Goal: Task Accomplishment & Management: Manage account settings

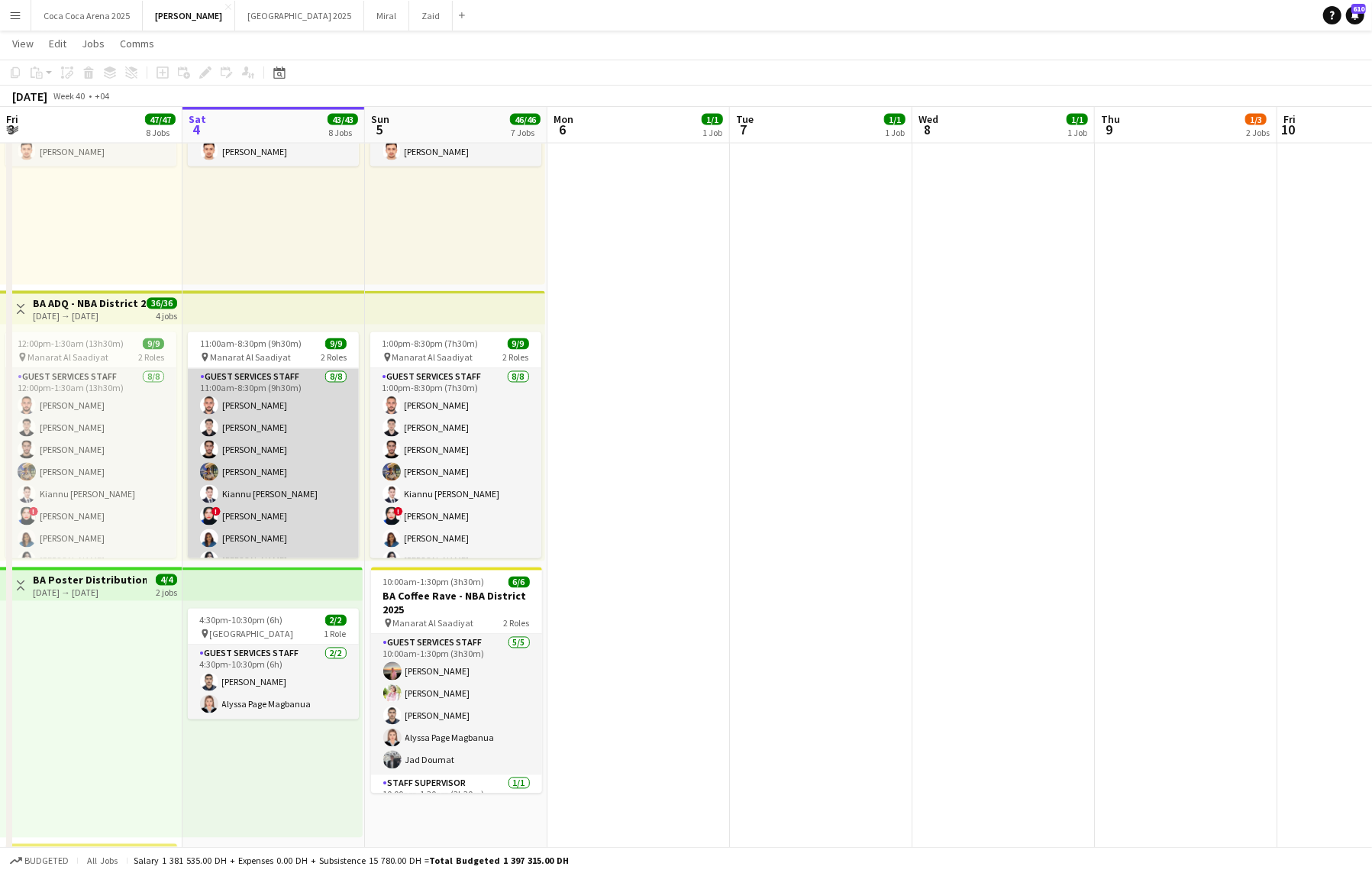
scroll to position [43, 0]
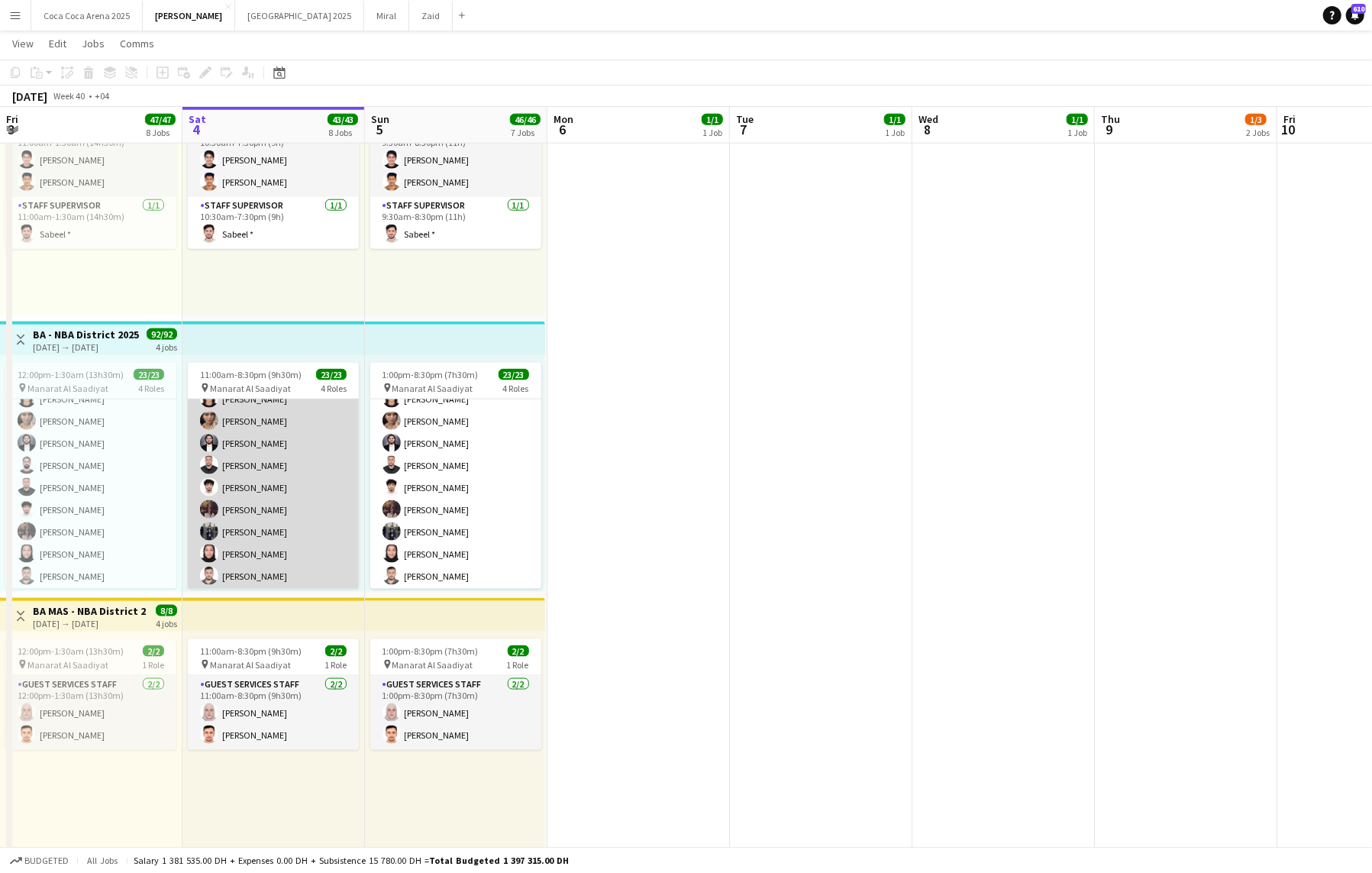
click at [293, 491] on app-card-role "Guest Services Staff 15/15 11:00am-8:30pm (9h30m) [PERSON_NAME][DATE] [PERSON_N…" at bounding box center [273, 474] width 171 height 367
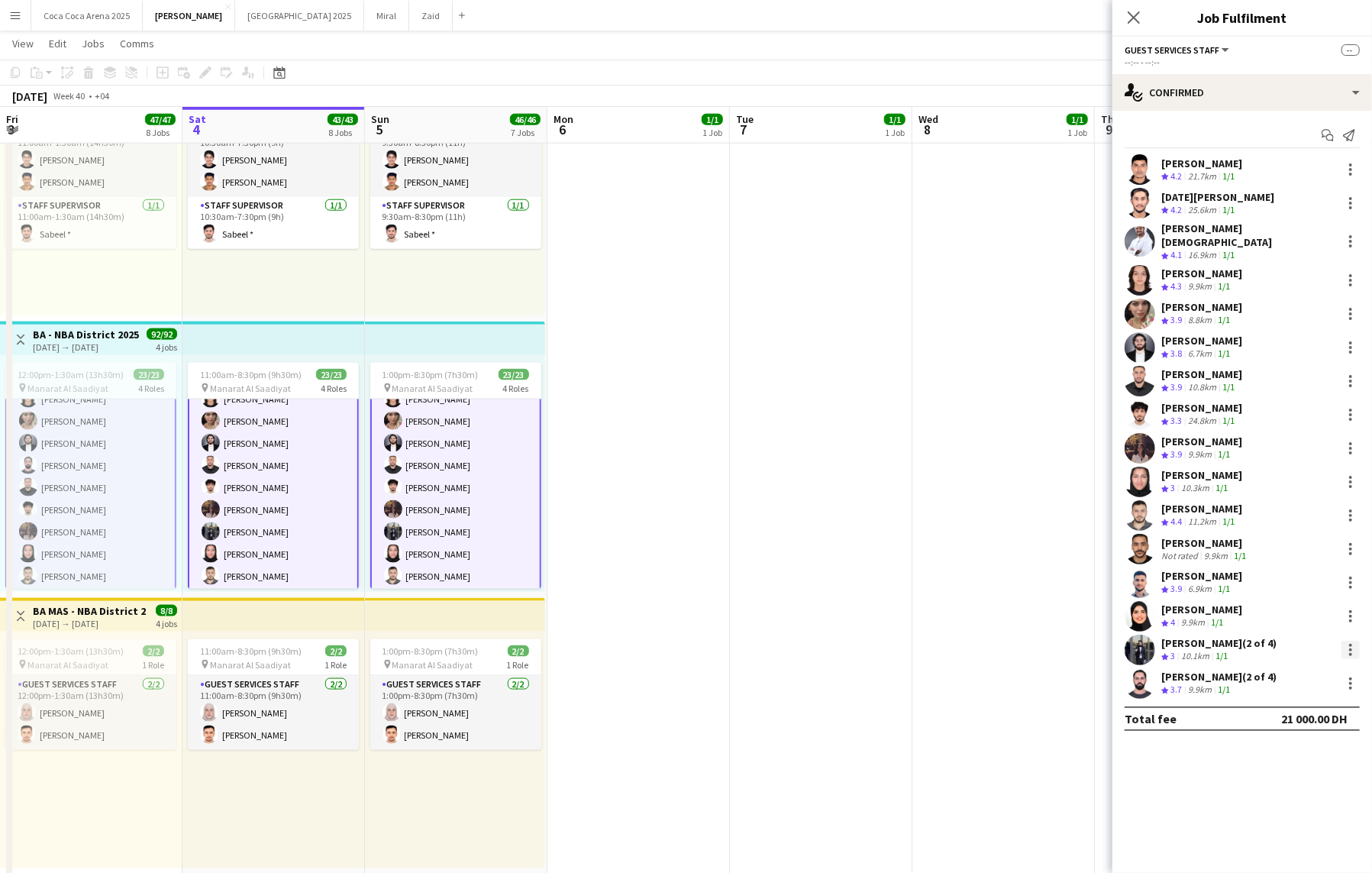
click at [1347, 641] on div at bounding box center [1351, 650] width 19 height 19
click at [1295, 779] on span "Remove" at bounding box center [1276, 778] width 46 height 13
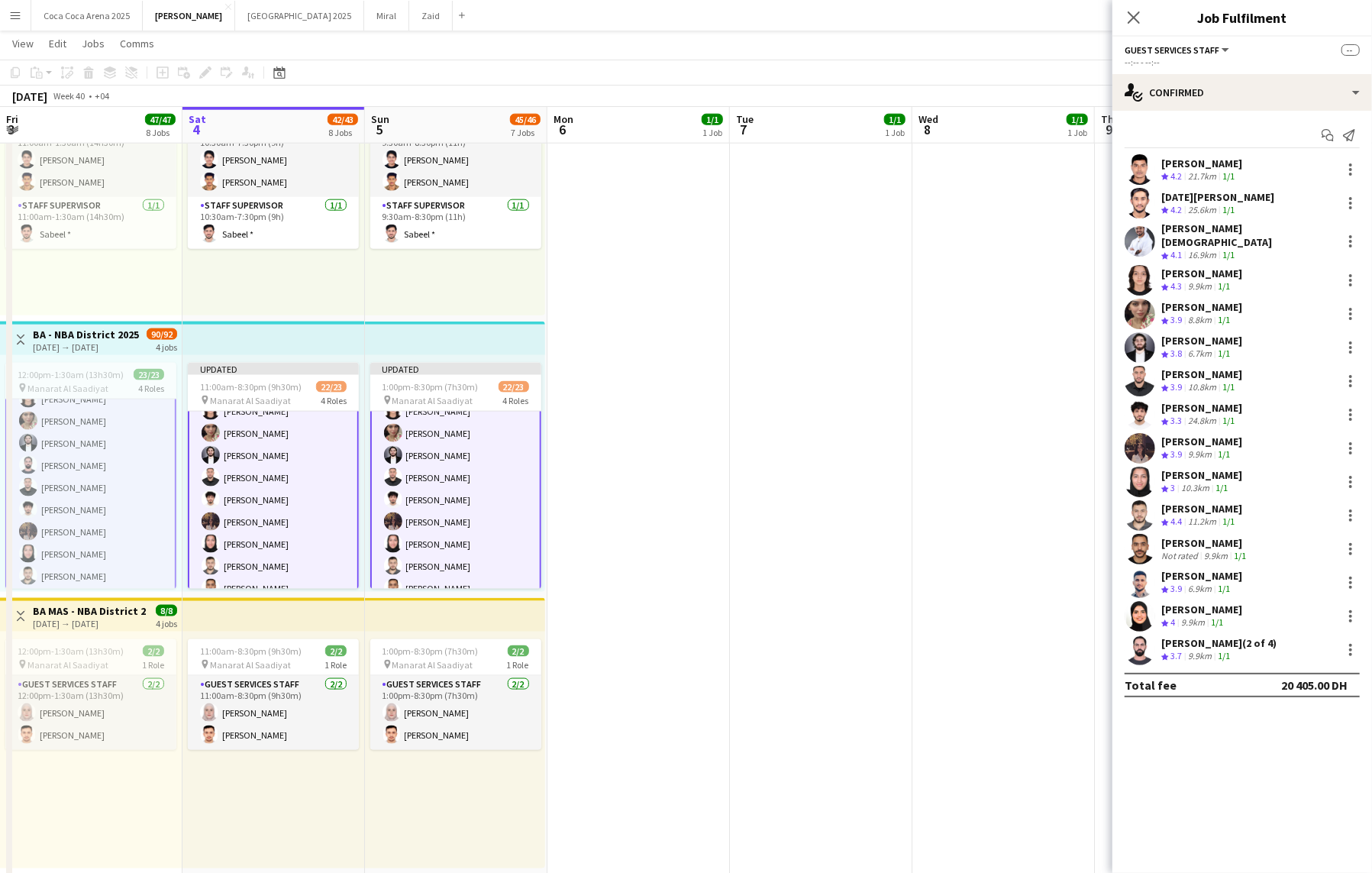
click at [947, 584] on app-date-cell at bounding box center [1004, 724] width 183 height 1922
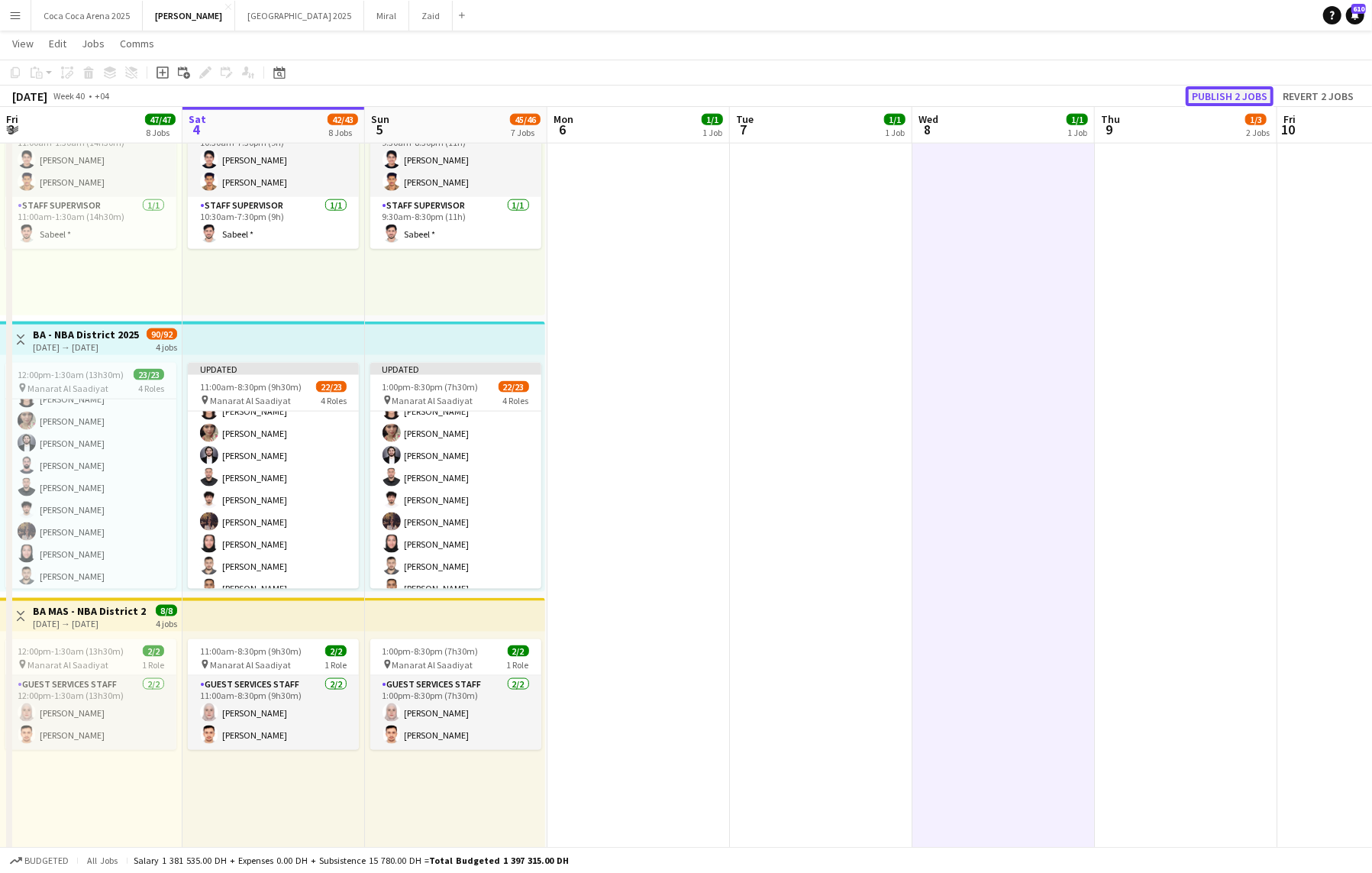
click at [1217, 91] on button "Publish 2 jobs" at bounding box center [1229, 95] width 88 height 20
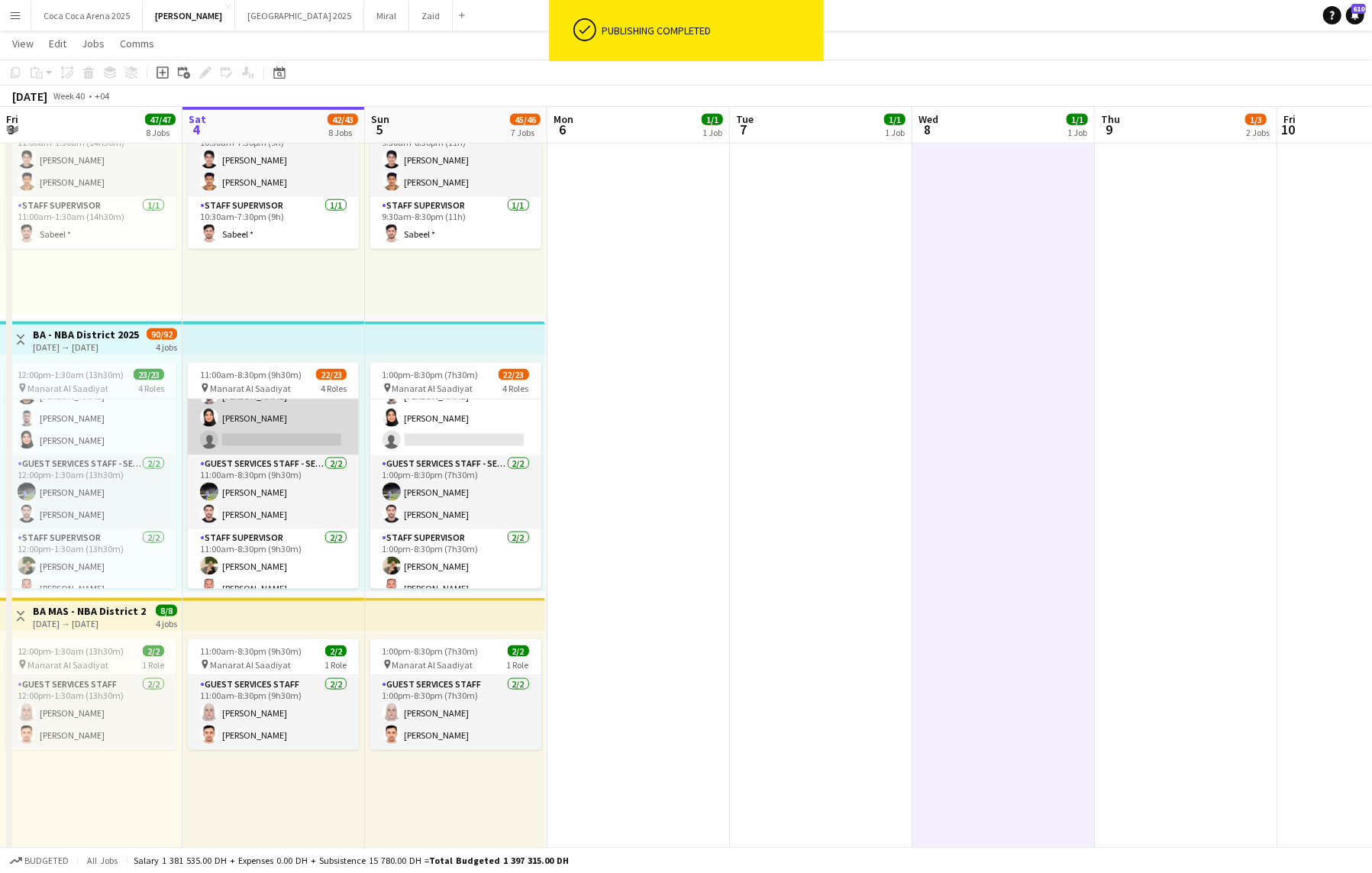
click at [291, 429] on app-card-role "Guest Services Staff 675A 14/15 11:00am-8:30pm (9h30m) [PERSON_NAME][DATE] [PER…" at bounding box center [273, 272] width 171 height 367
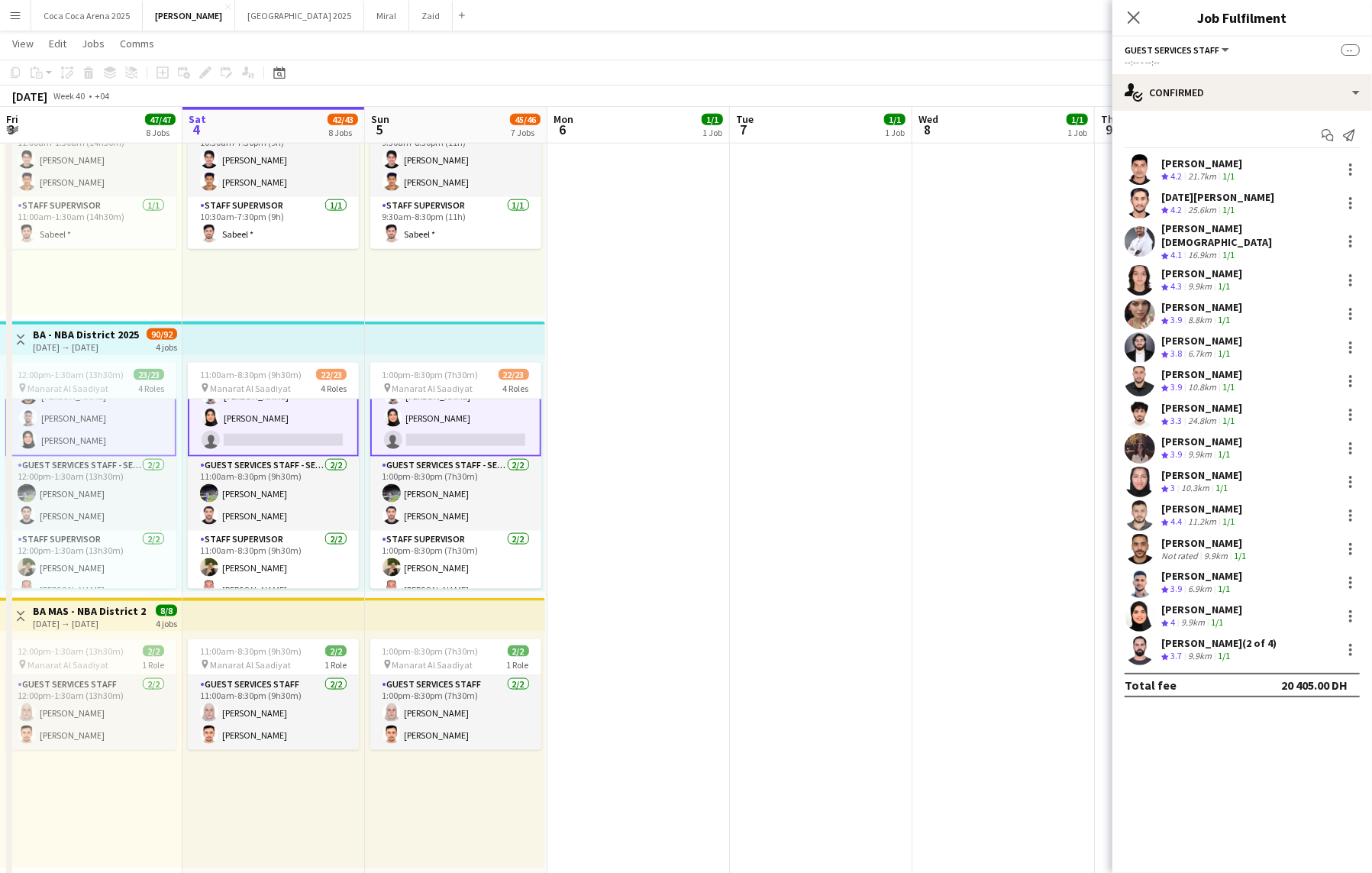
click at [296, 428] on app-card-role "Guest Services Staff 675A 14/15 11:00am-8:30pm (9h30m) [PERSON_NAME][DATE] [PER…" at bounding box center [273, 272] width 171 height 370
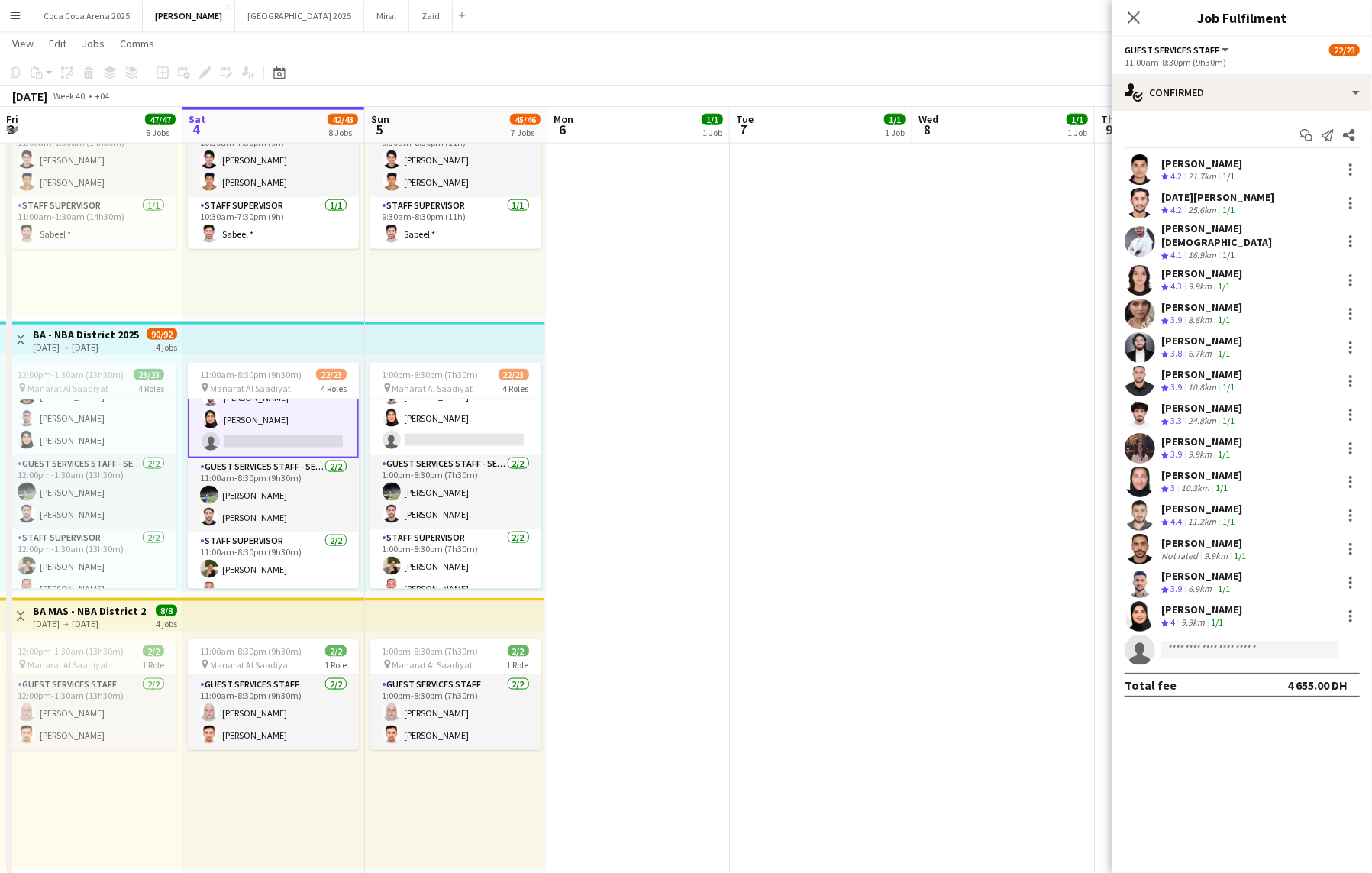
click at [296, 428] on app-card-role "Guest Services Staff 675A 14/15 11:00am-8:30pm (9h30m) [PERSON_NAME][DATE] [PER…" at bounding box center [273, 274] width 171 height 370
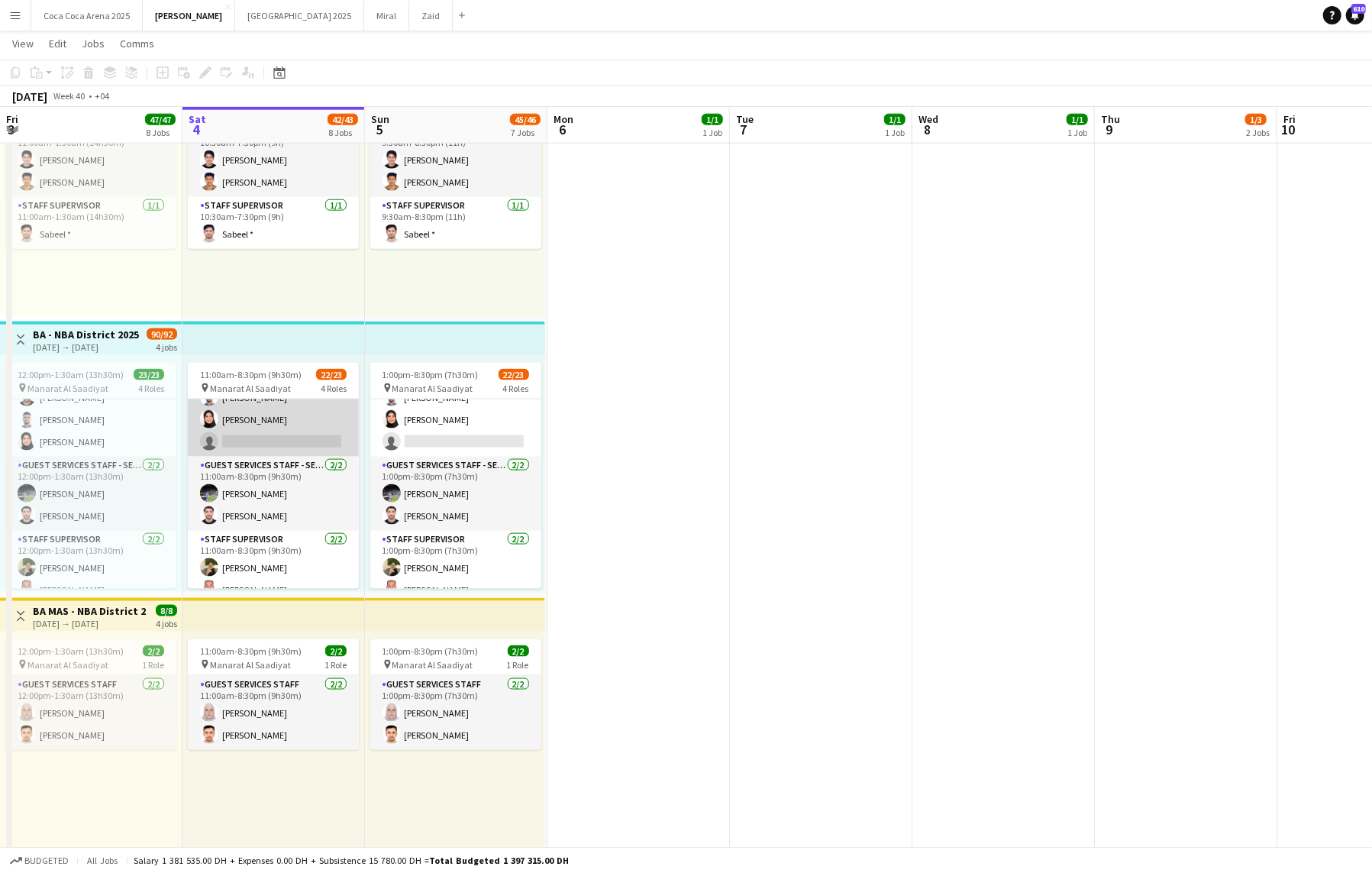
click at [296, 425] on app-card-role "Guest Services Staff 675A 14/15 11:00am-8:30pm (9h30m) [PERSON_NAME][DATE] [PER…" at bounding box center [273, 274] width 171 height 367
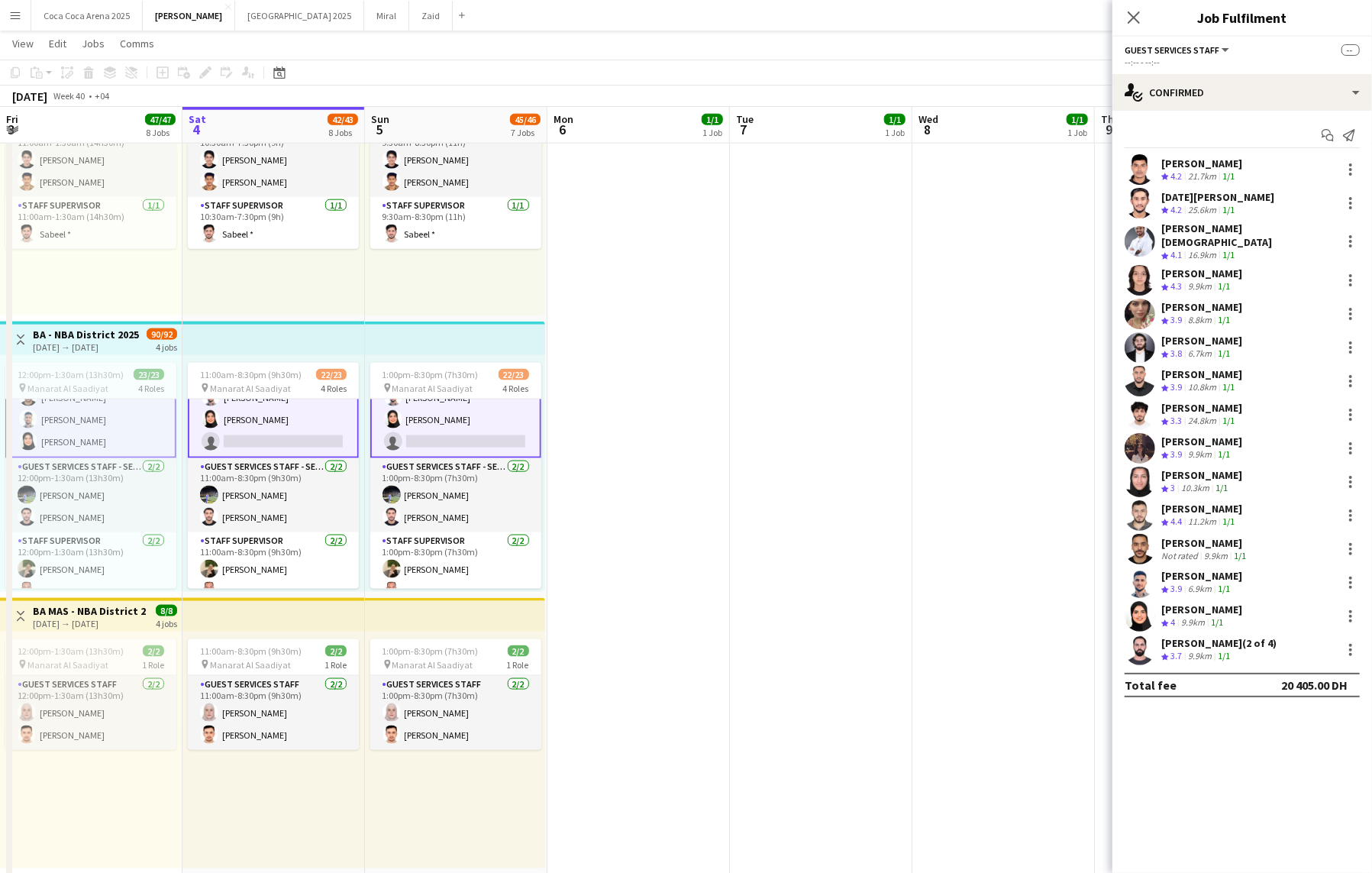
click at [314, 401] on app-card-role "Guest Services Staff 675A 14/15 11:00am-8:30pm (9h30m) [PERSON_NAME][DATE] [PER…" at bounding box center [273, 274] width 171 height 370
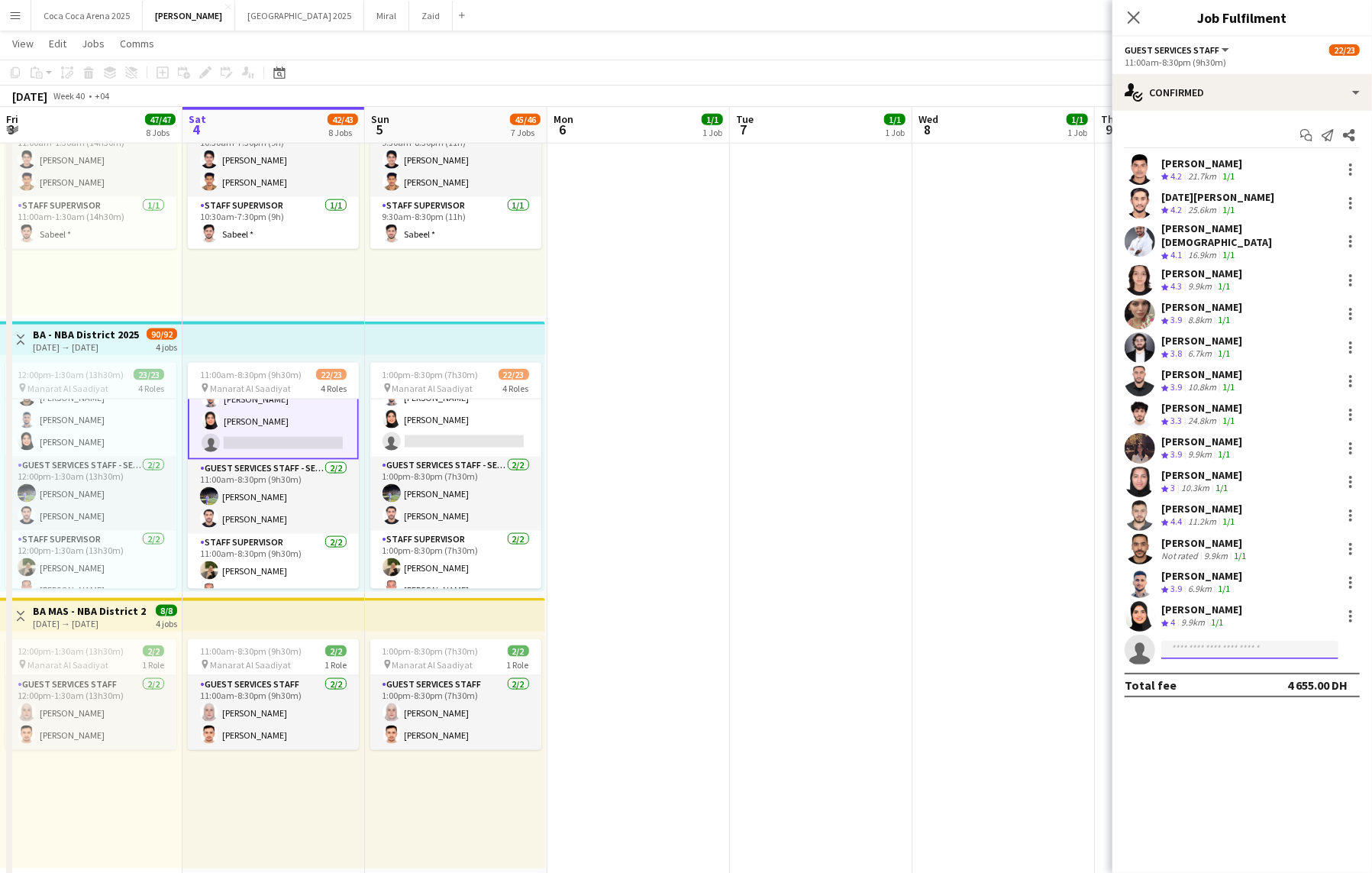
click at [1298, 641] on input at bounding box center [1250, 650] width 177 height 19
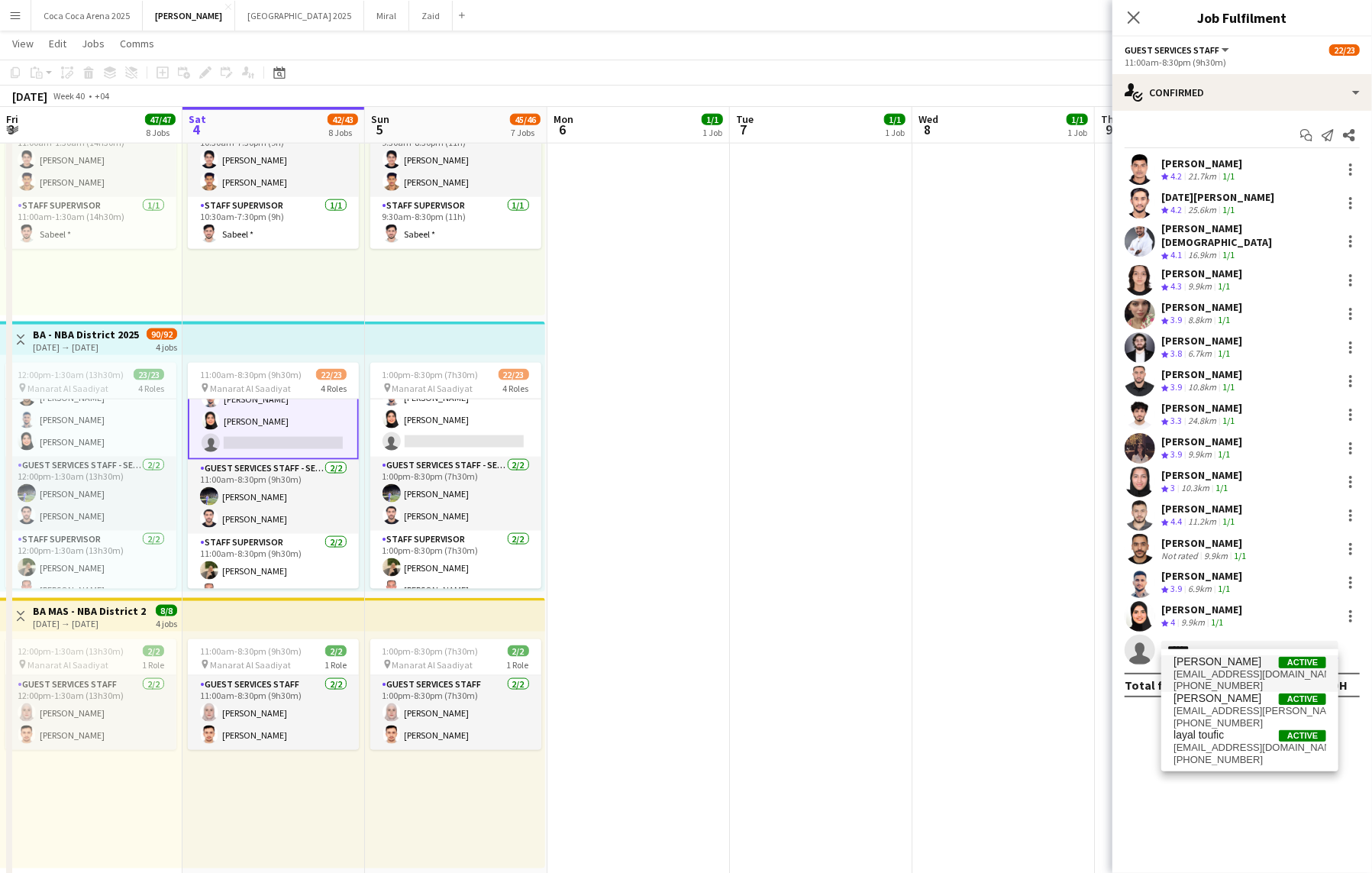
type input "******"
click at [1273, 678] on span "[EMAIL_ADDRESS][DOMAIN_NAME]" at bounding box center [1250, 674] width 153 height 12
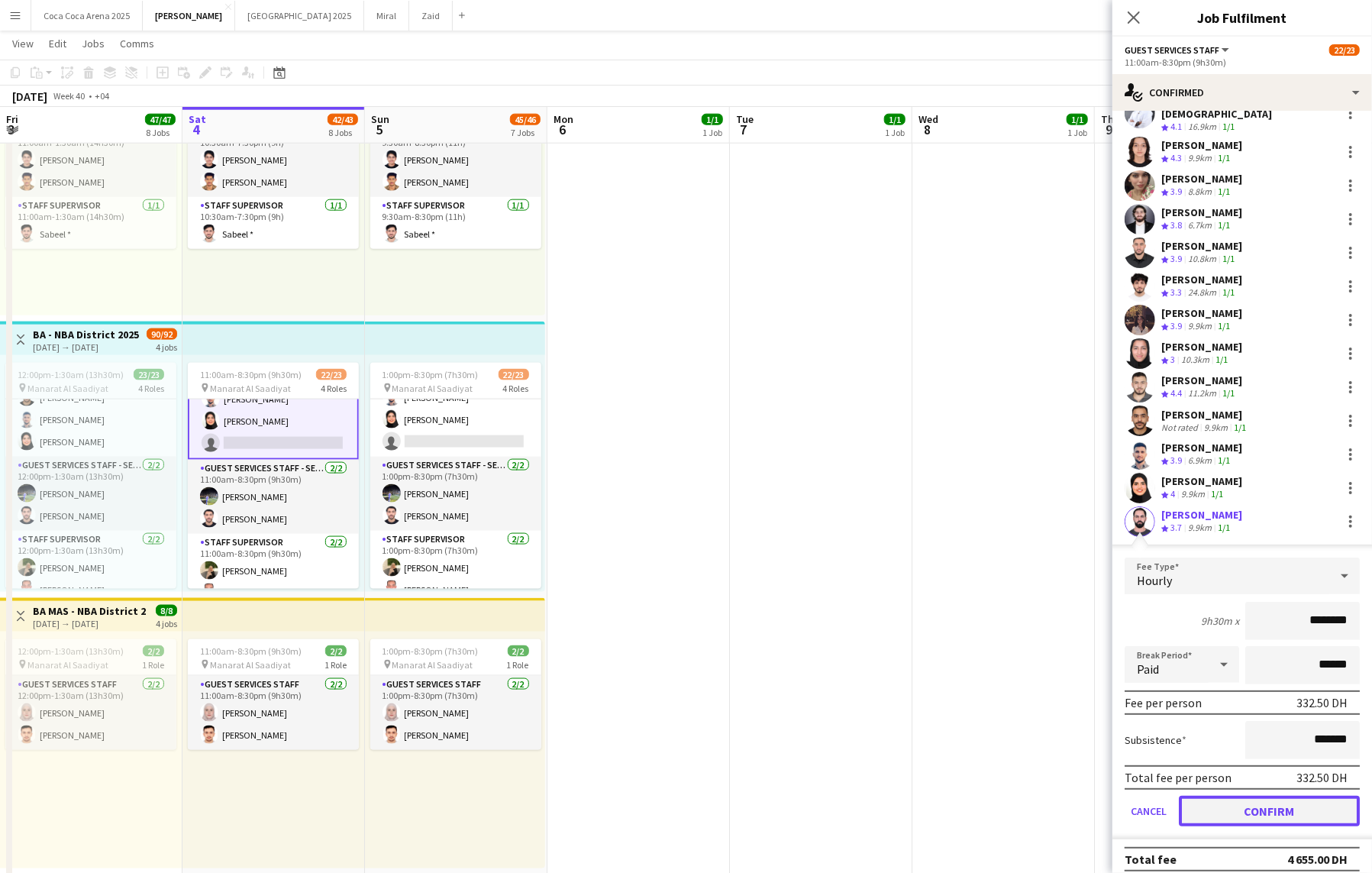
click at [1245, 803] on button "Confirm" at bounding box center [1269, 810] width 181 height 31
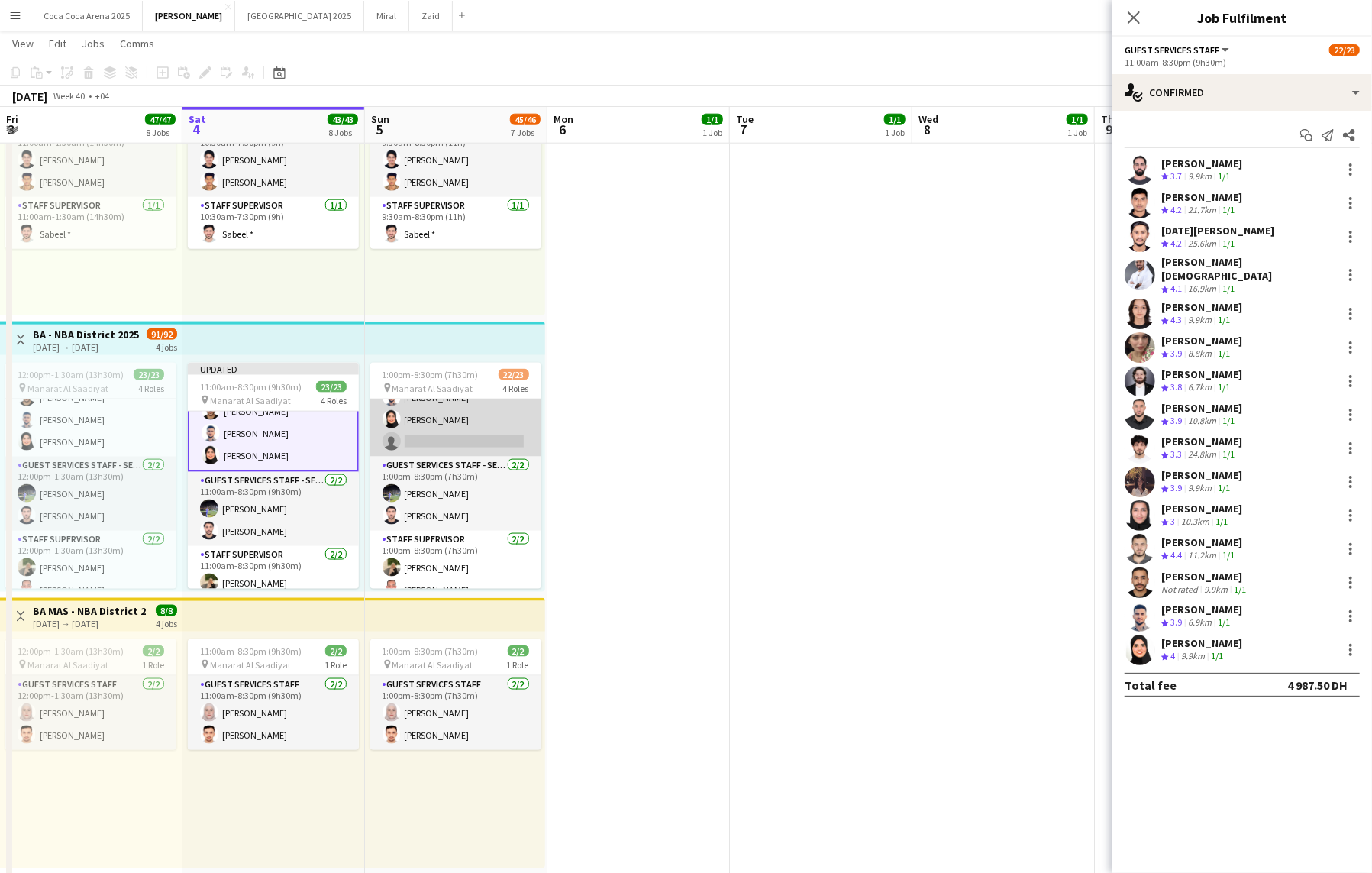
click at [474, 423] on app-card-role "Guest Services Staff 668A 14/15 1:00pm-8:30pm (7h30m) [PERSON_NAME][DATE] [PERS…" at bounding box center [455, 274] width 171 height 367
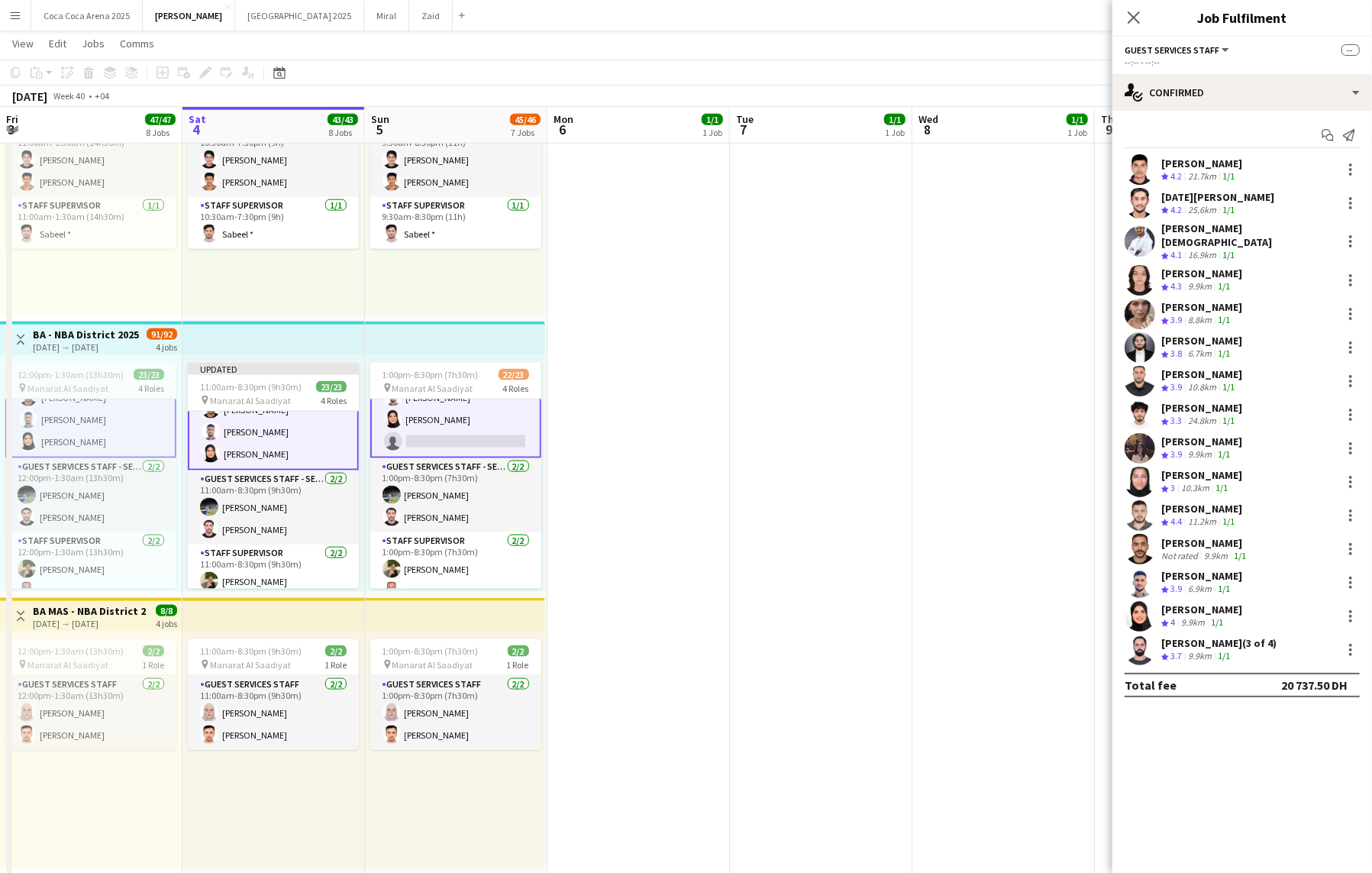
click at [487, 439] on app-card-role "Guest Services Staff 668A 14/15 1:00pm-8:30pm (7h30m) [PERSON_NAME][DATE] [PERS…" at bounding box center [455, 274] width 171 height 370
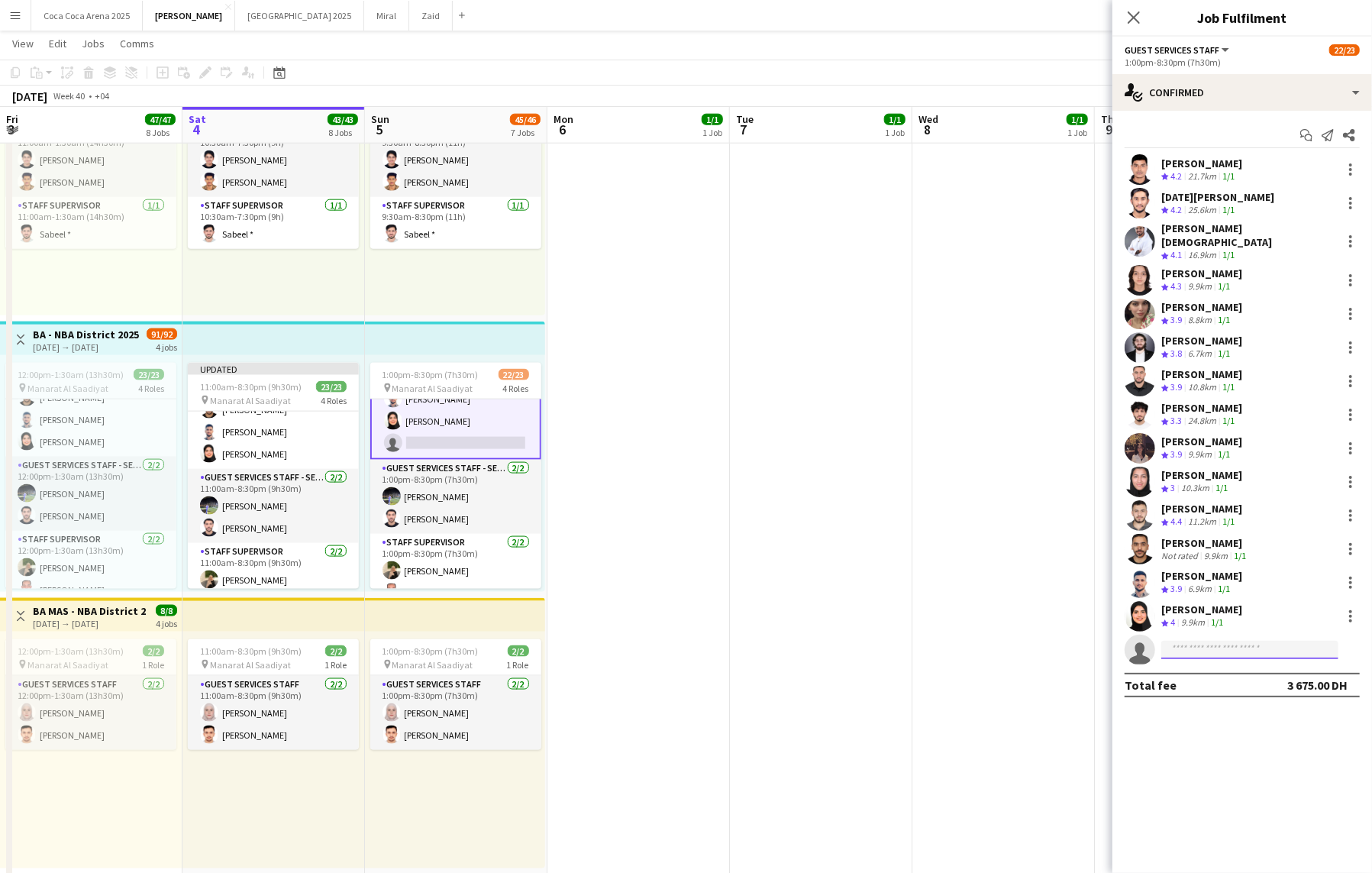
click at [1247, 641] on input at bounding box center [1250, 650] width 177 height 19
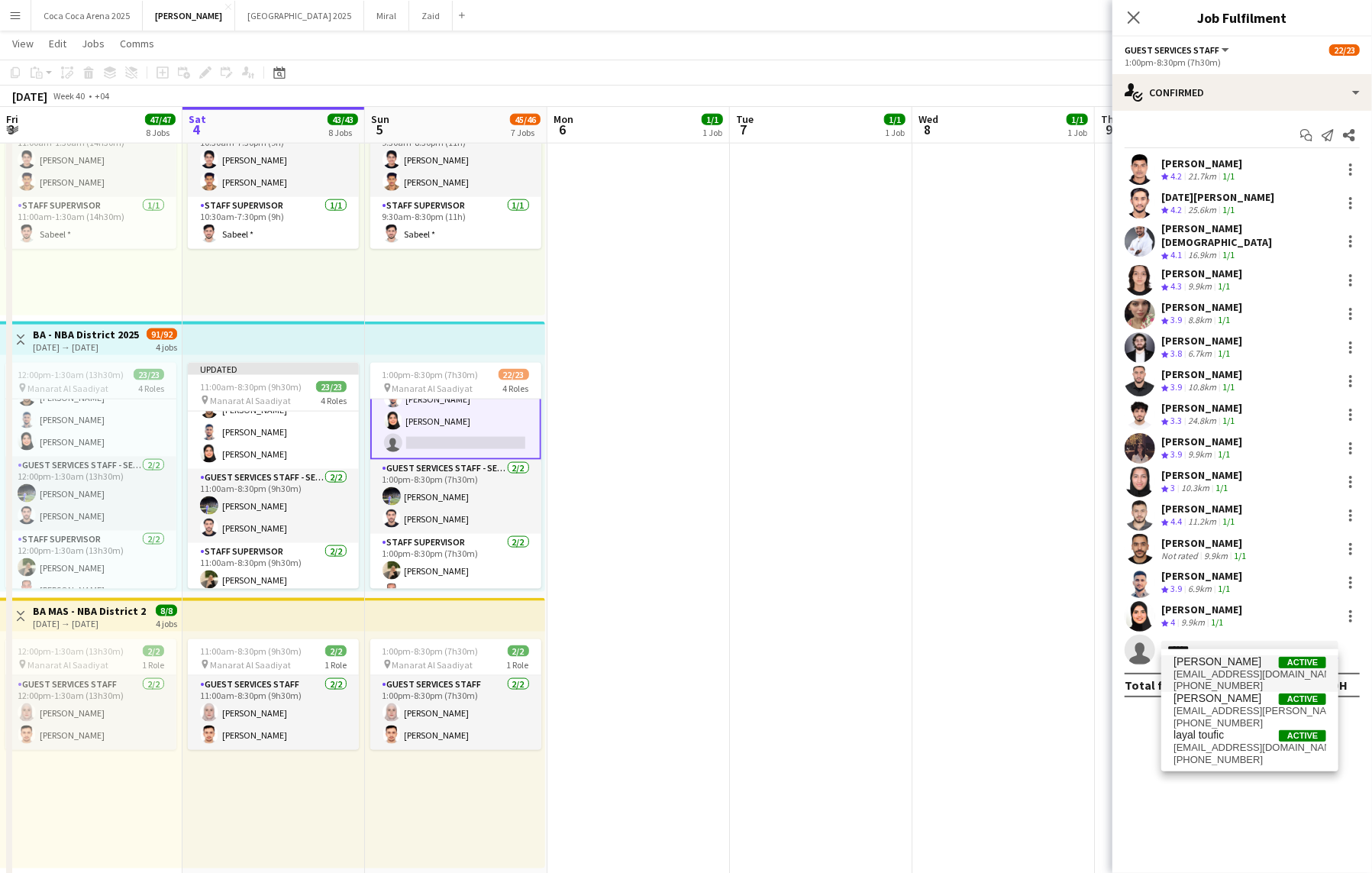
type input "******"
click at [1256, 683] on span "[PHONE_NUMBER]" at bounding box center [1250, 685] width 153 height 12
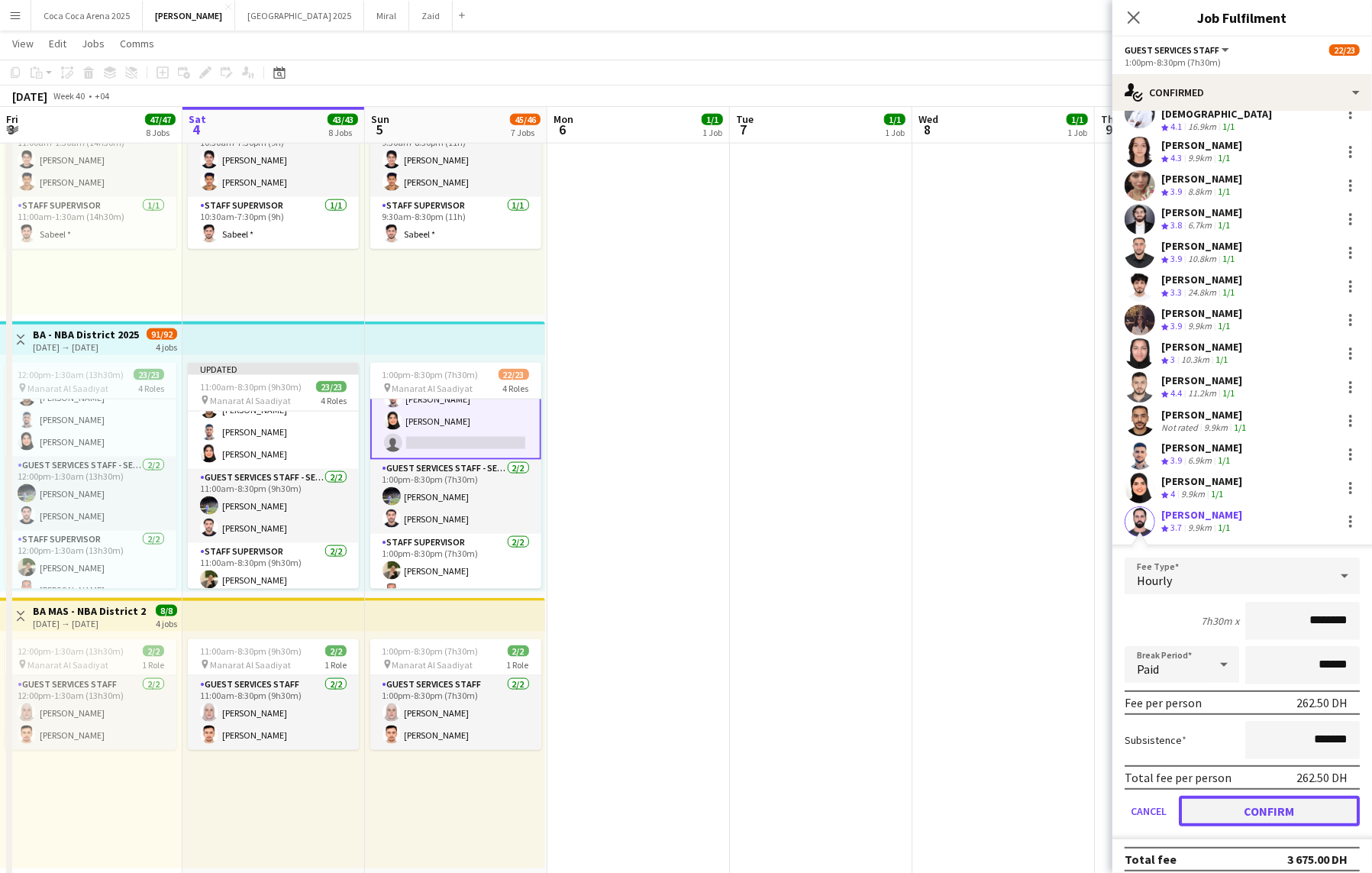
click at [1233, 808] on button "Confirm" at bounding box center [1269, 810] width 181 height 31
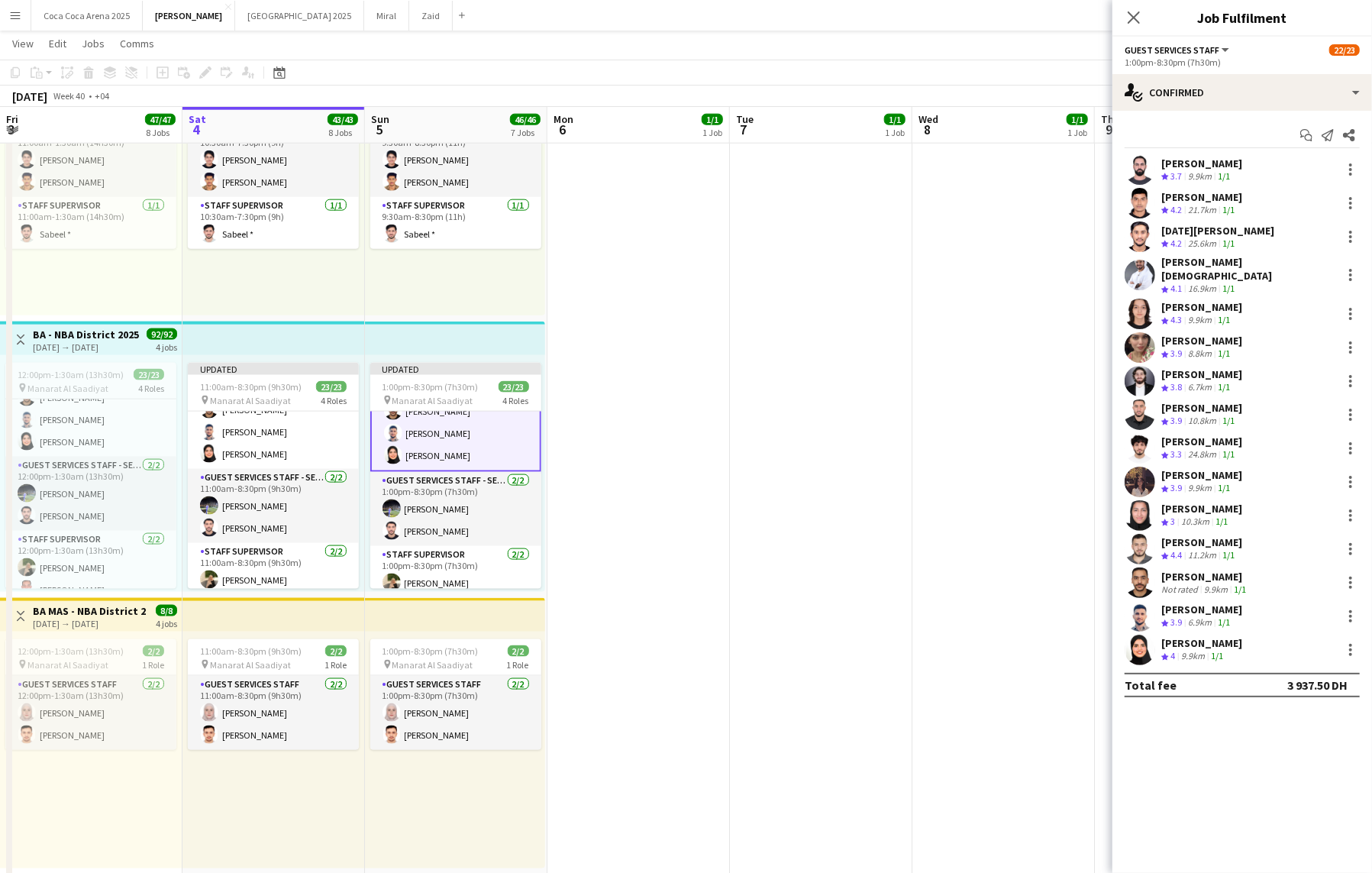
click at [997, 207] on app-date-cell at bounding box center [1004, 724] width 183 height 1922
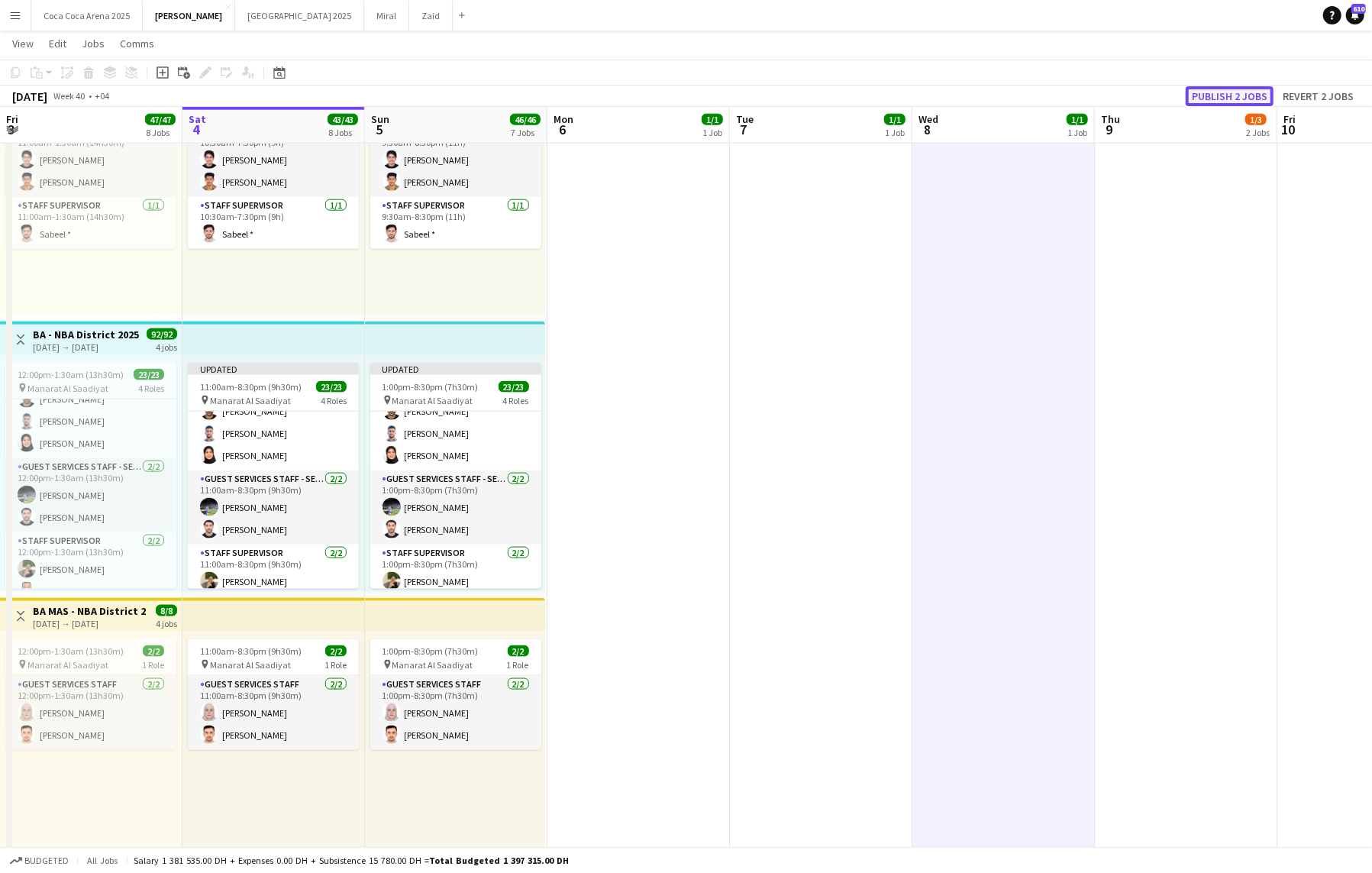
click at [1216, 99] on button "Publish 2 jobs" at bounding box center [1229, 95] width 88 height 20
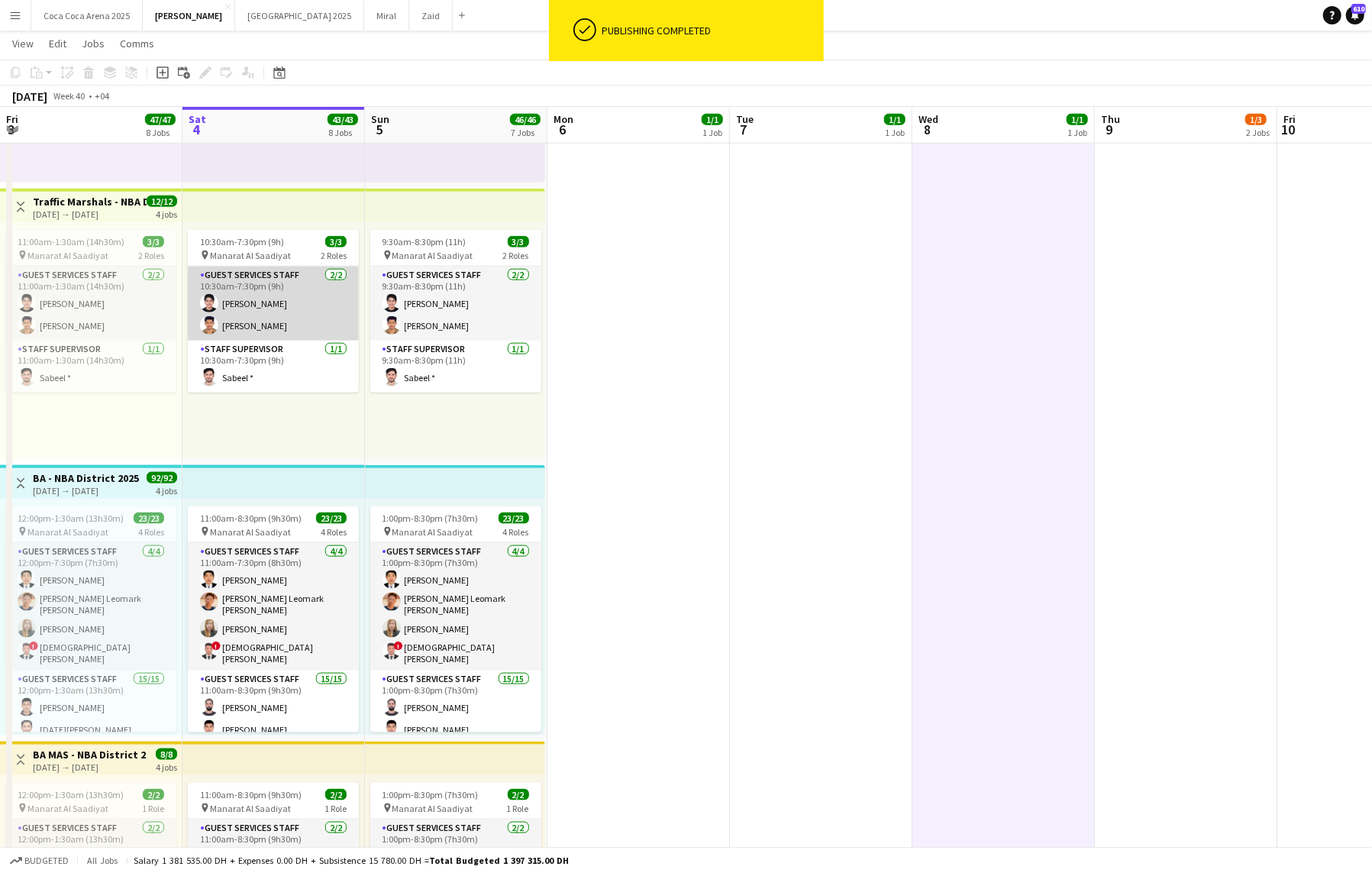
click at [312, 314] on app-card-role "Guest Services Staff [DATE] 10:30am-7:30pm (9h) [PERSON_NAME]" at bounding box center [273, 303] width 171 height 74
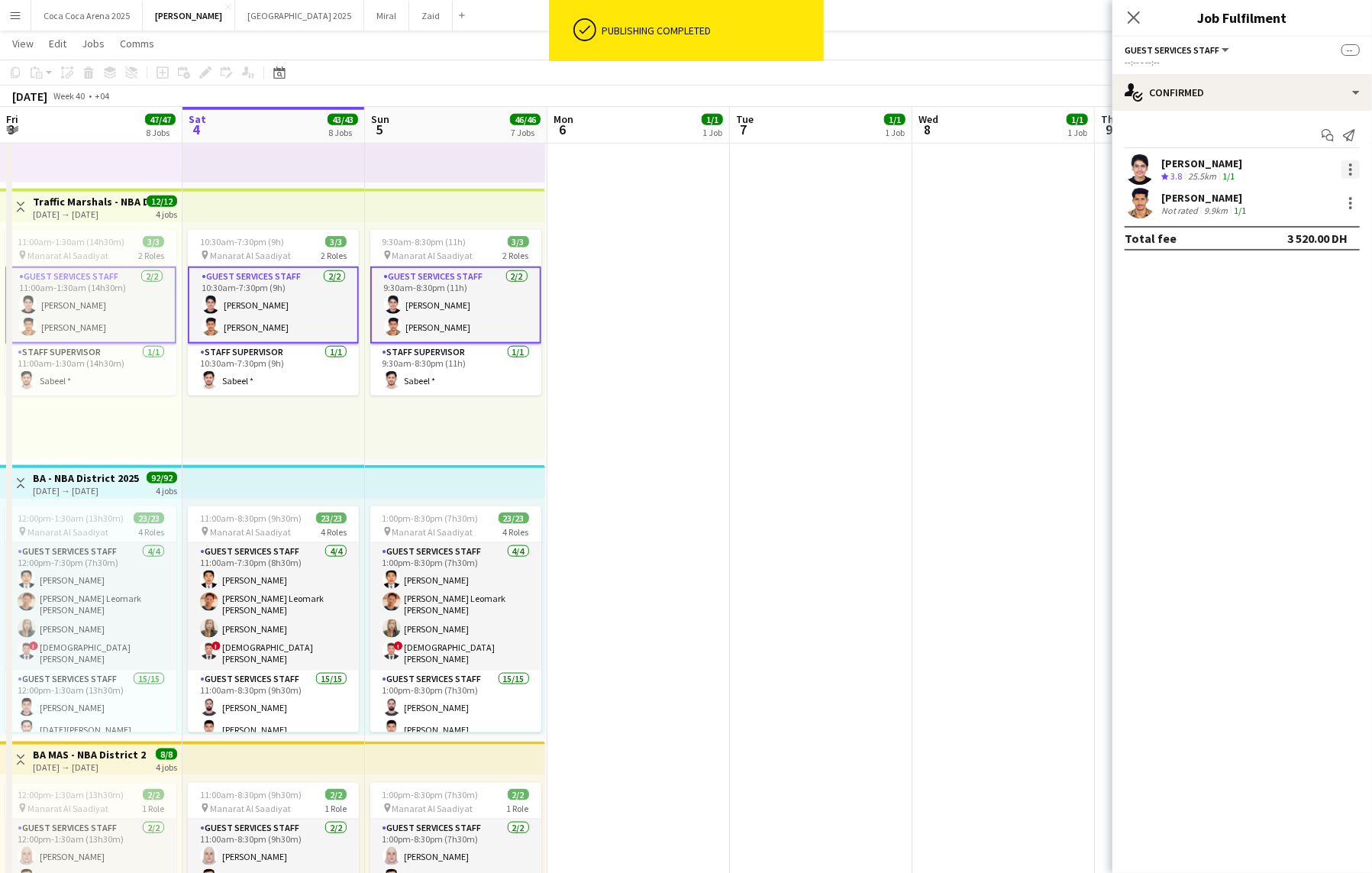
click at [1353, 169] on div at bounding box center [1351, 170] width 19 height 19
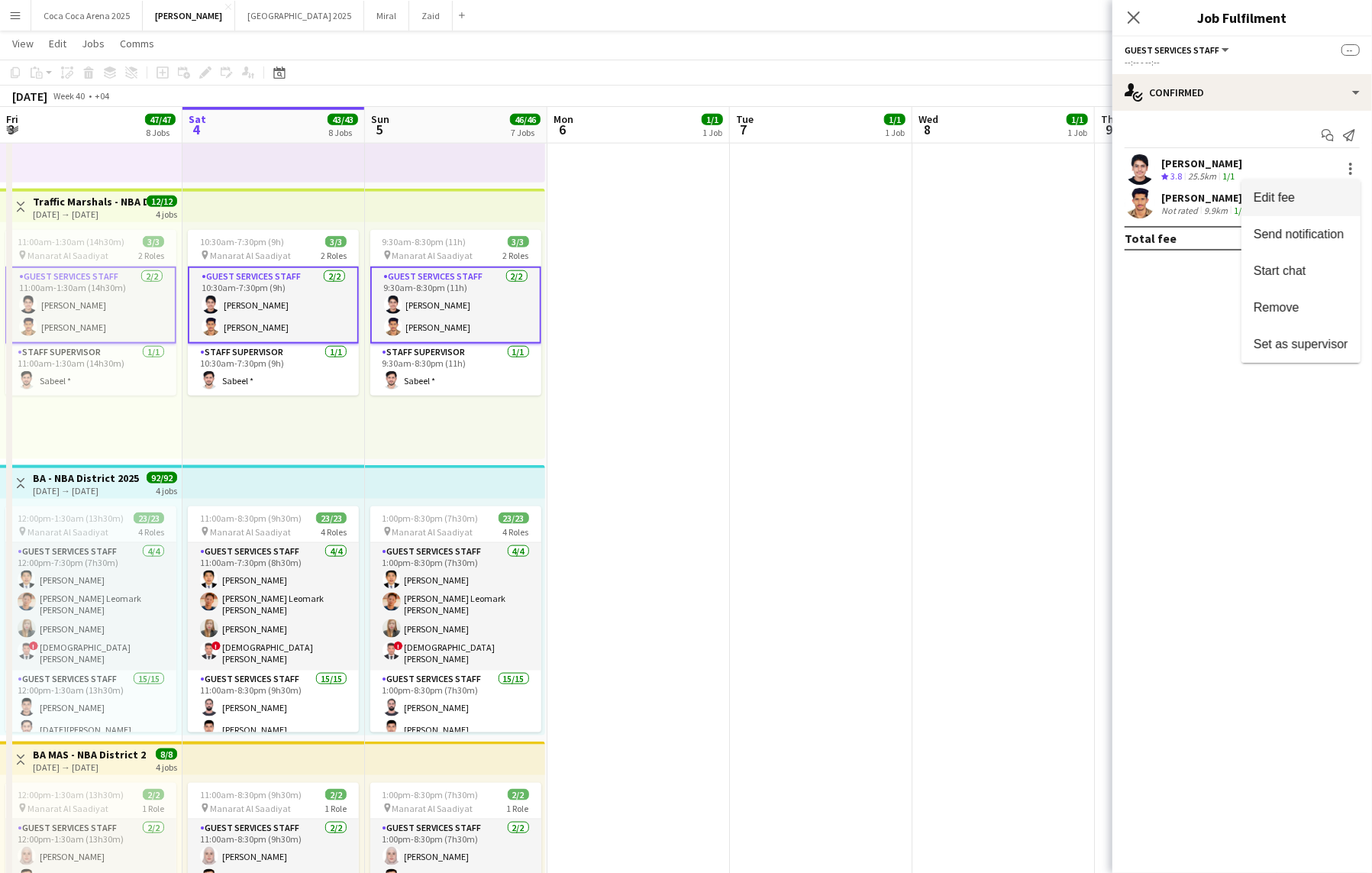
click at [1298, 207] on button "Edit fee" at bounding box center [1301, 197] width 119 height 36
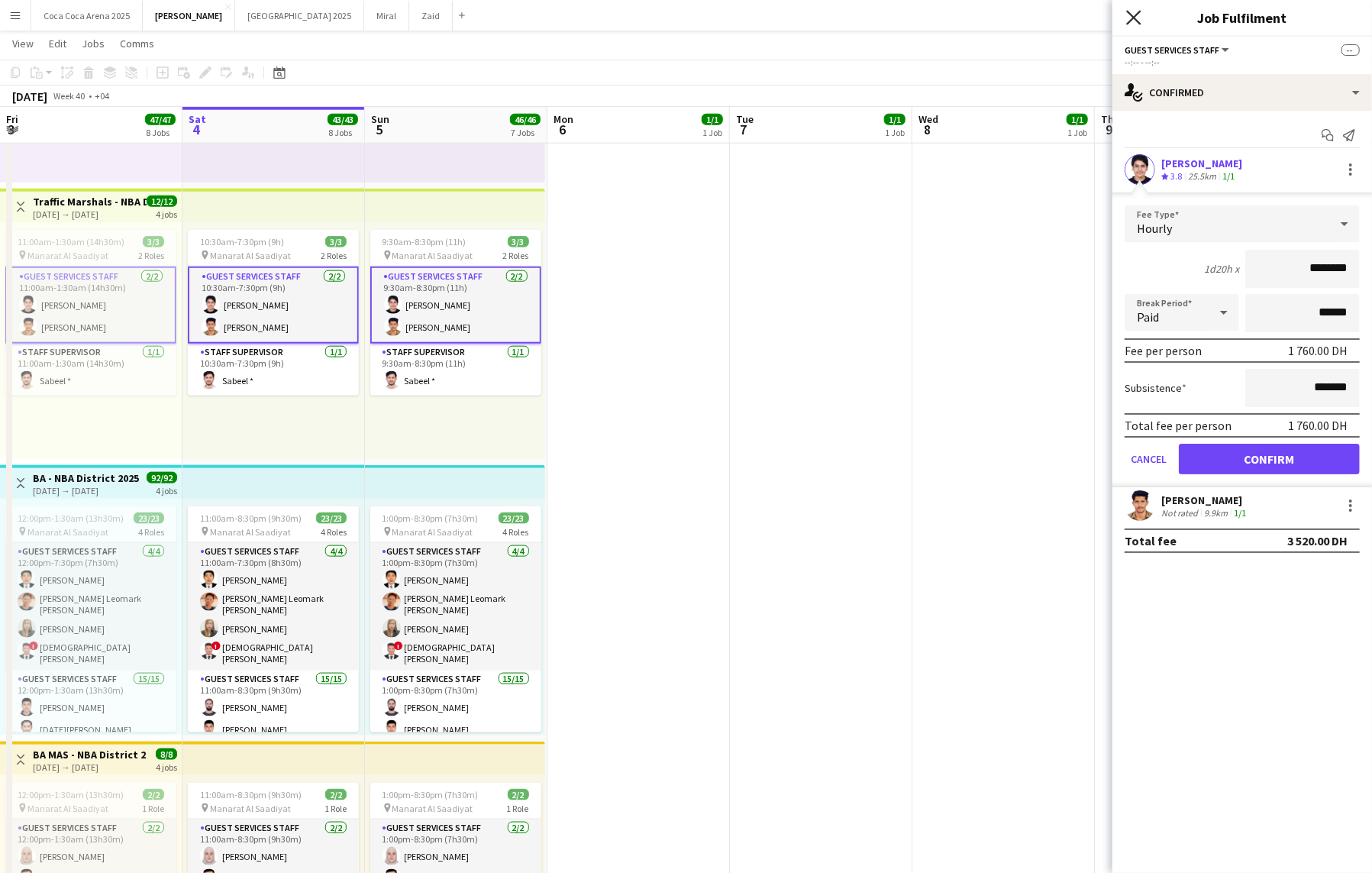
click at [1130, 16] on icon "Close pop-in" at bounding box center [1134, 18] width 15 height 15
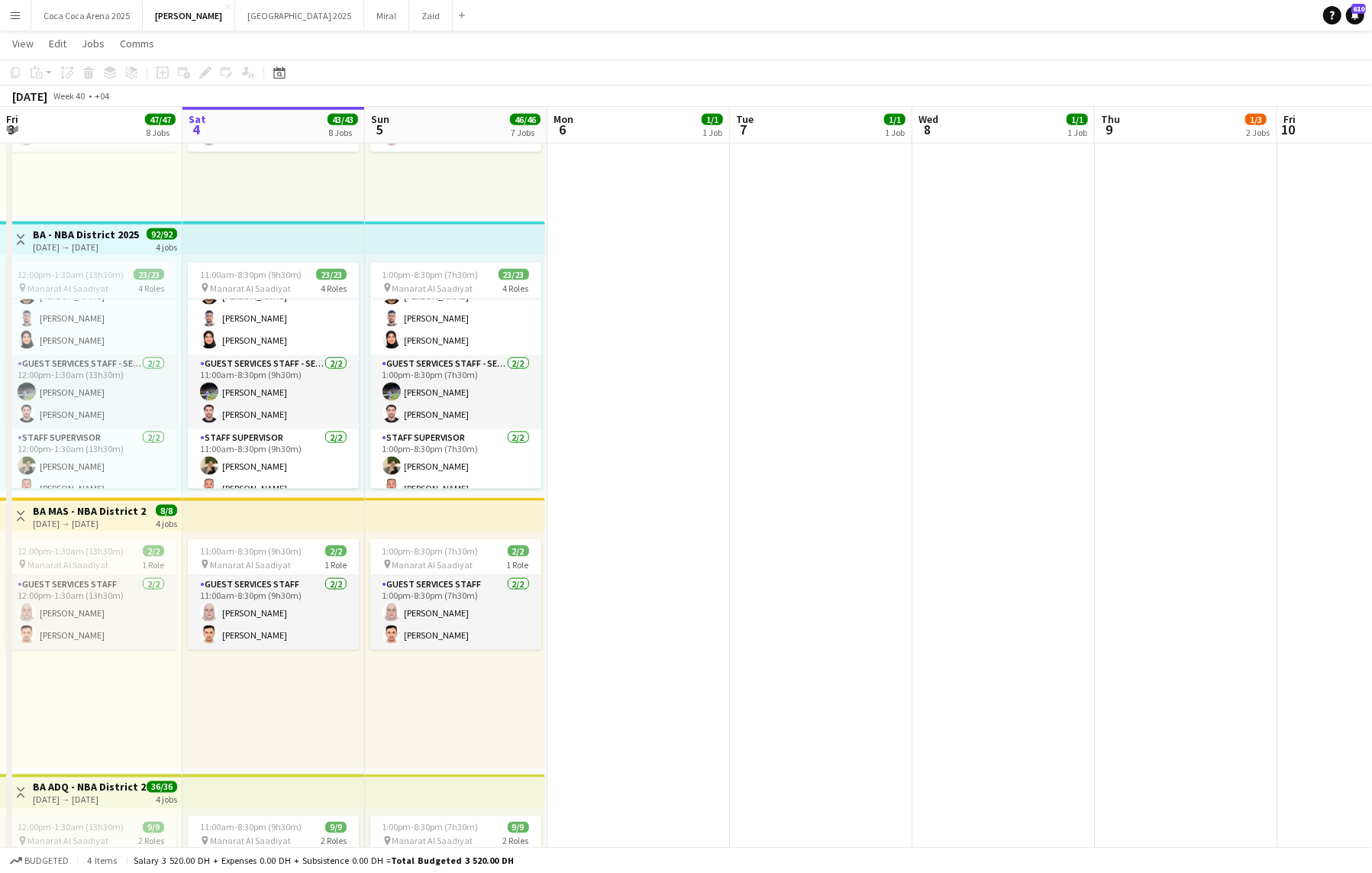
click at [888, 275] on app-date-cell at bounding box center [821, 623] width 183 height 1922
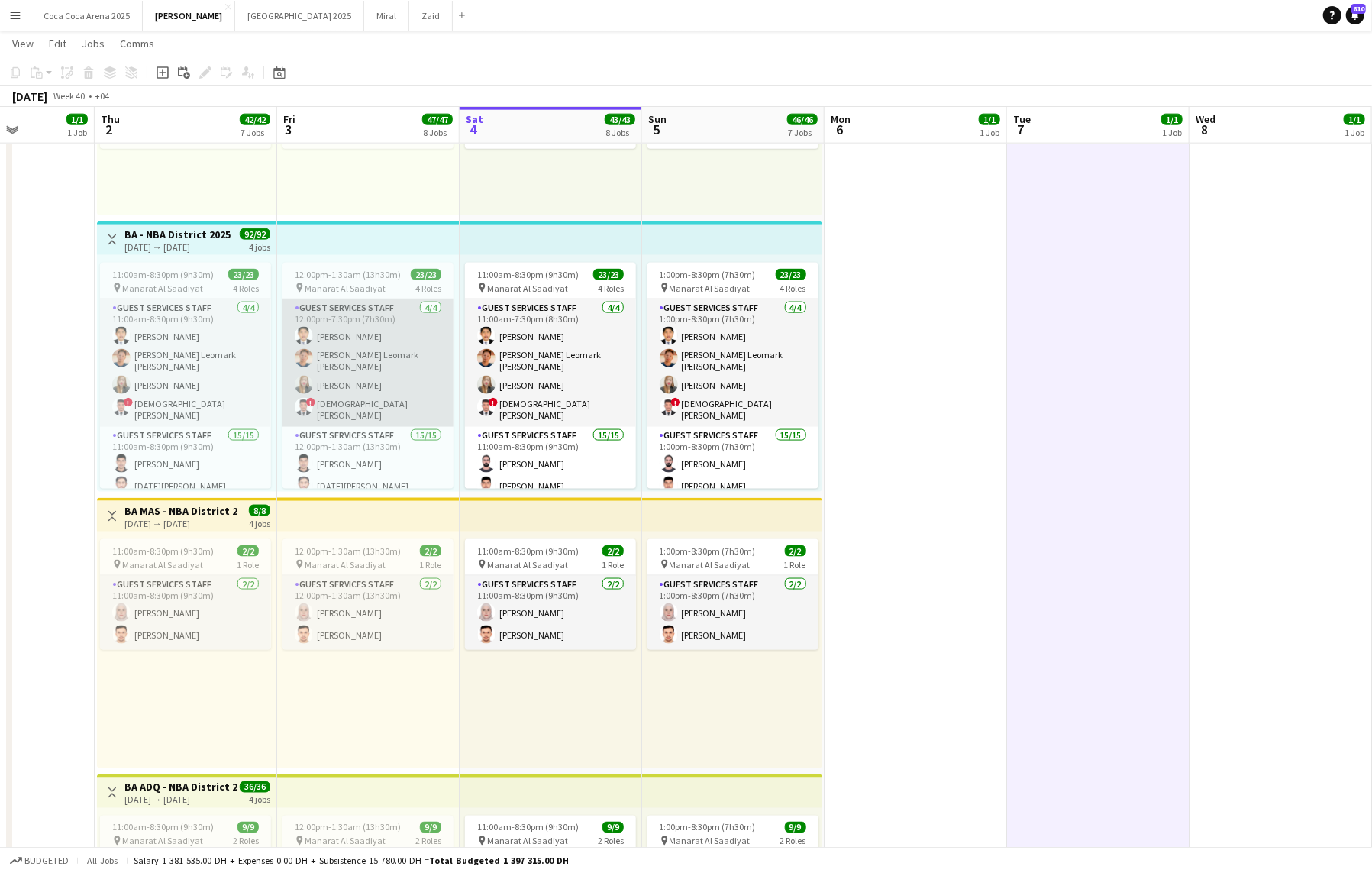
scroll to position [12, 0]
